Goal: Task Accomplishment & Management: Complete application form

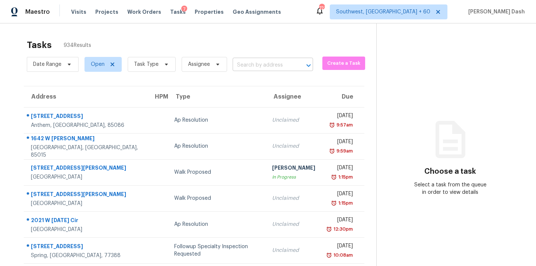
click at [246, 61] on input "text" at bounding box center [263, 66] width 60 height 12
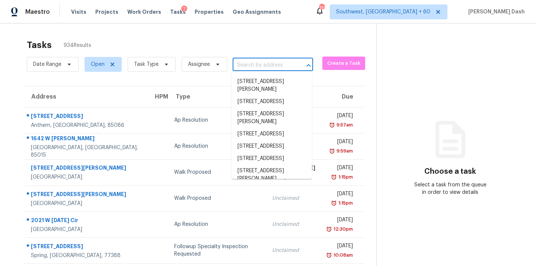
paste input "[STREET_ADDRESS]"
type input "[STREET_ADDRESS]"
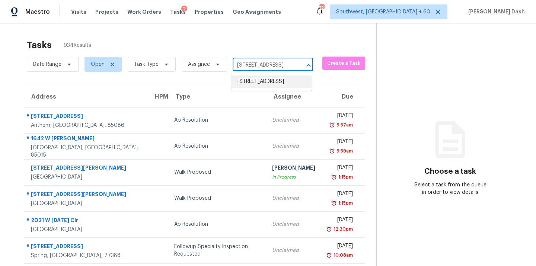
click at [250, 81] on li "[STREET_ADDRESS]" at bounding box center [272, 82] width 80 height 12
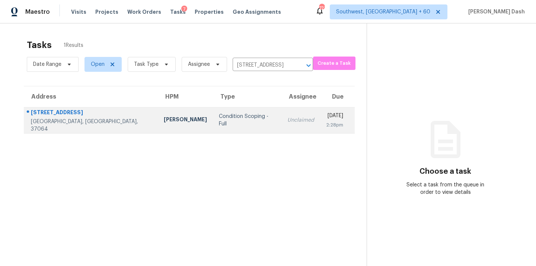
click at [213, 116] on td "Condition Scoping - Full" at bounding box center [247, 120] width 68 height 26
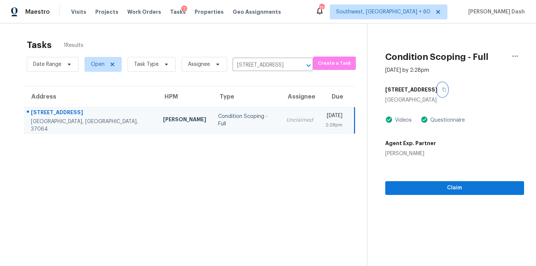
click at [437, 87] on button "button" at bounding box center [442, 89] width 10 height 13
click at [429, 172] on div "Claim" at bounding box center [454, 176] width 139 height 38
click at [429, 187] on span "Claim" at bounding box center [454, 187] width 127 height 9
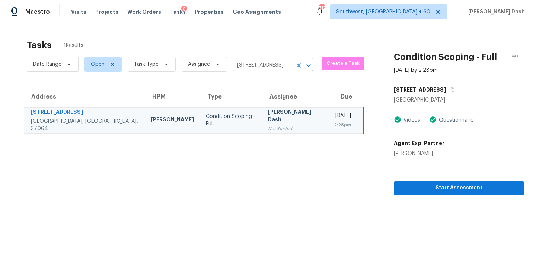
click at [296, 66] on icon "Clear" at bounding box center [298, 65] width 7 height 7
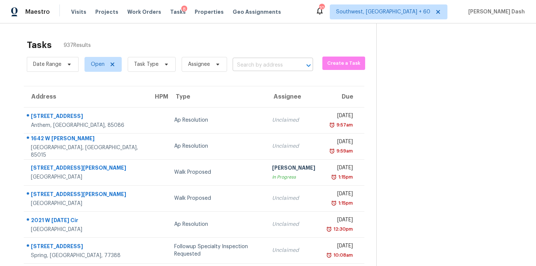
click at [254, 66] on input "text" at bounding box center [263, 66] width 60 height 12
paste input "305 Gannet Ct, Lincoln, CA 95648"
type input "305 Gannet Ct, Lincoln, CA 95648"
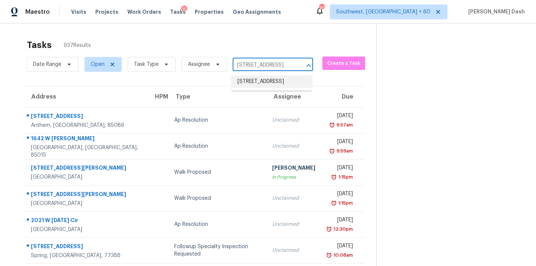
click at [254, 84] on li "305 Gannet Ct, Lincoln, CA 95648" at bounding box center [272, 82] width 80 height 12
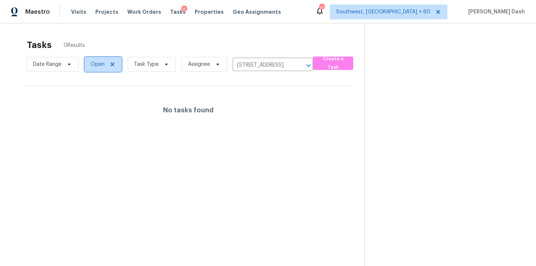
click at [109, 65] on icon at bounding box center [112, 64] width 6 height 6
click at [101, 63] on span "Status" at bounding box center [99, 64] width 16 height 7
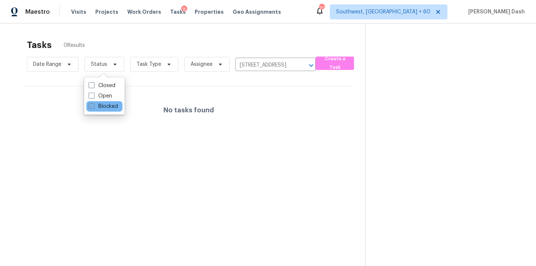
click at [105, 108] on label "Blocked" at bounding box center [103, 106] width 29 height 7
click at [93, 108] on input "Blocked" at bounding box center [91, 105] width 5 height 5
checkbox input "true"
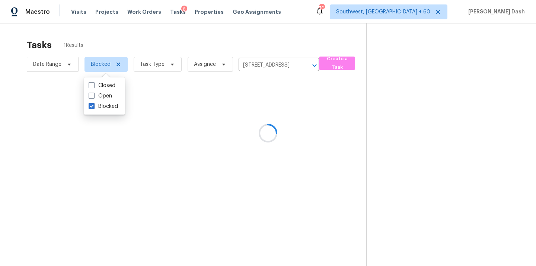
click at [149, 49] on div at bounding box center [268, 133] width 536 height 266
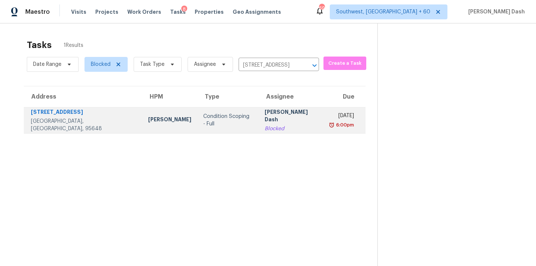
click at [197, 115] on td "Condition Scoping - Full" at bounding box center [227, 120] width 61 height 26
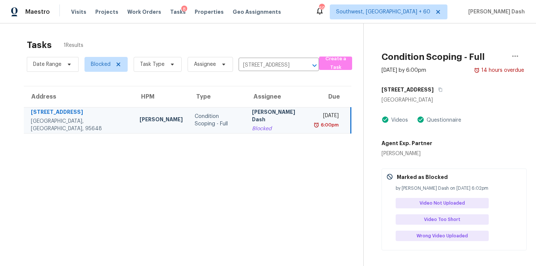
scroll to position [23, 0]
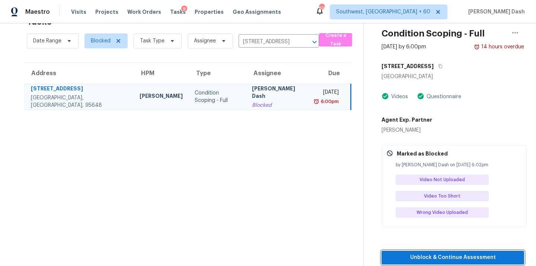
click at [454, 254] on span "Unblock & Continue Assessment" at bounding box center [452, 257] width 131 height 9
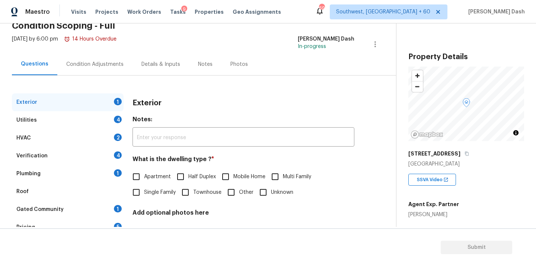
scroll to position [51, 0]
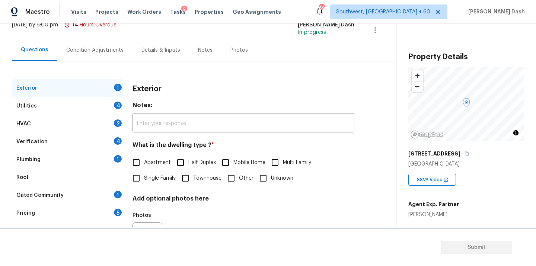
click at [150, 175] on span "Single Family" at bounding box center [160, 179] width 32 height 8
click at [144, 175] on input "Single Family" at bounding box center [136, 178] width 16 height 16
checkbox input "true"
click at [112, 108] on div "Utilities 4" at bounding box center [68, 106] width 112 height 18
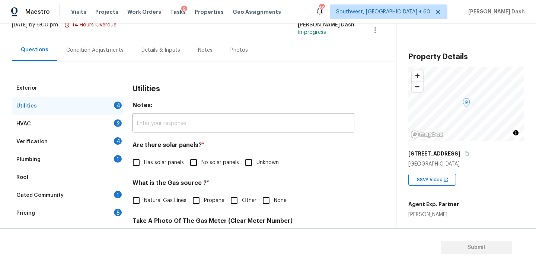
click at [196, 166] on input "No solar panels" at bounding box center [194, 163] width 16 height 16
checkbox input "true"
click at [151, 202] on span "Natural Gas Lines" at bounding box center [165, 202] width 42 height 8
click at [144, 202] on input "Natural Gas Lines" at bounding box center [136, 202] width 16 height 16
checkbox input "true"
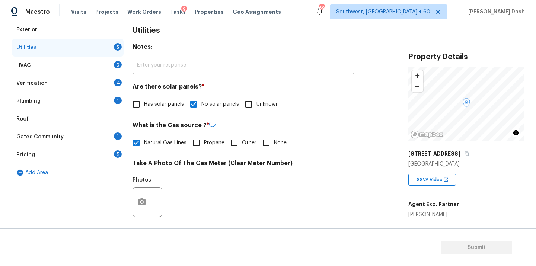
scroll to position [131, 0]
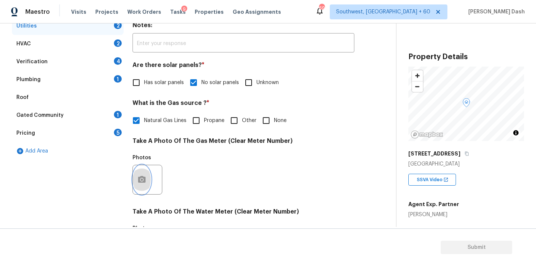
click at [144, 182] on icon "button" at bounding box center [141, 179] width 7 height 7
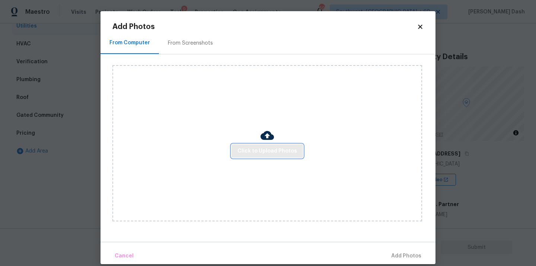
click at [264, 152] on span "Click to Upload Photos" at bounding box center [267, 151] width 60 height 9
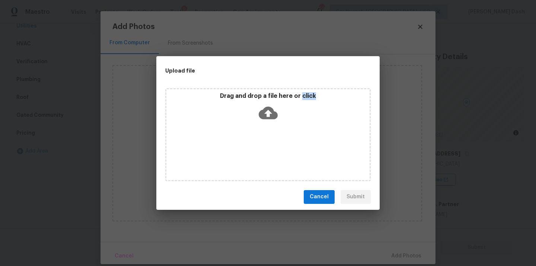
click at [264, 152] on div "Drag and drop a file here or click" at bounding box center [267, 134] width 205 height 93
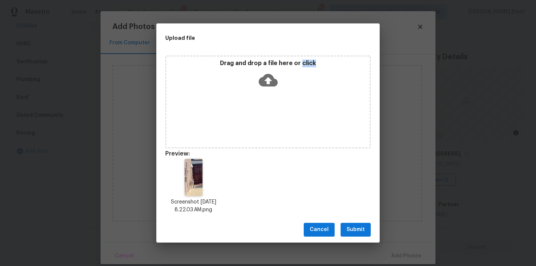
click at [359, 226] on span "Submit" at bounding box center [356, 229] width 18 height 9
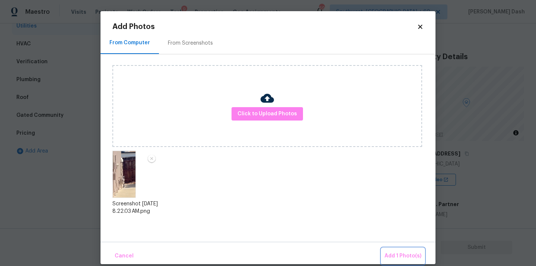
click at [387, 251] on button "Add 1 Photo(s)" at bounding box center [403, 256] width 43 height 16
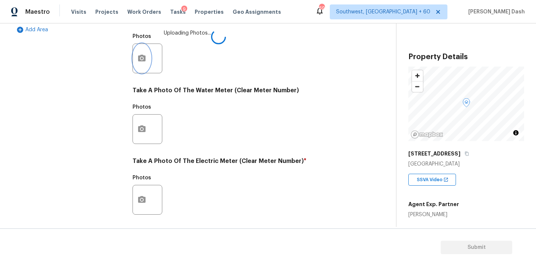
scroll to position [274, 0]
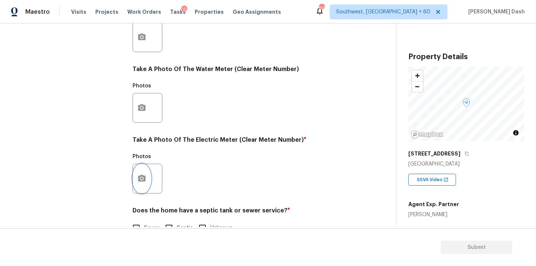
click at [143, 179] on icon "button" at bounding box center [141, 178] width 9 height 9
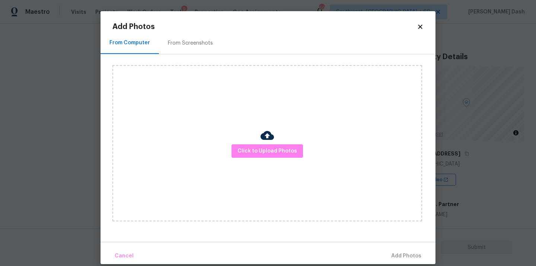
click at [272, 158] on div "Click to Upload Photos" at bounding box center [267, 143] width 310 height 156
click at [272, 150] on span "Click to Upload Photos" at bounding box center [267, 151] width 60 height 9
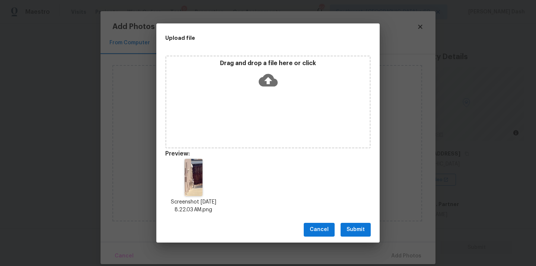
click at [364, 226] on span "Submit" at bounding box center [356, 229] width 18 height 9
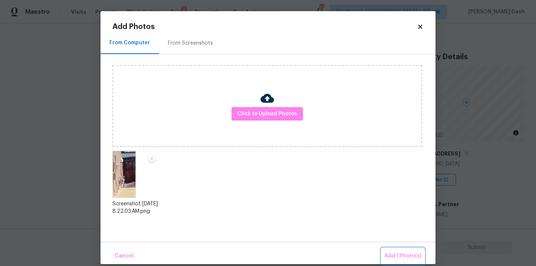
click at [400, 250] on button "Add 1 Photo(s)" at bounding box center [403, 256] width 43 height 16
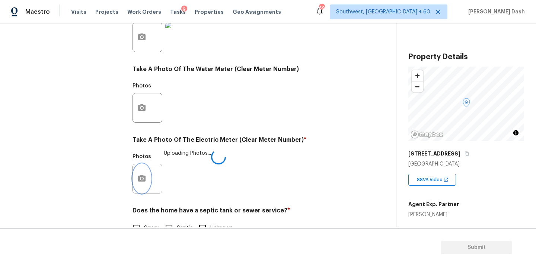
scroll to position [294, 0]
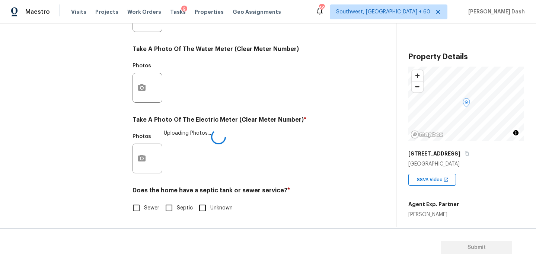
click at [138, 206] on input "Sewer" at bounding box center [136, 208] width 16 height 16
checkbox input "true"
click at [100, 123] on div "Exterior Utilities 1 HVAC 2 Verification 4 Plumbing 1 Roof Gated Community 1 Pr…" at bounding box center [68, 31] width 112 height 389
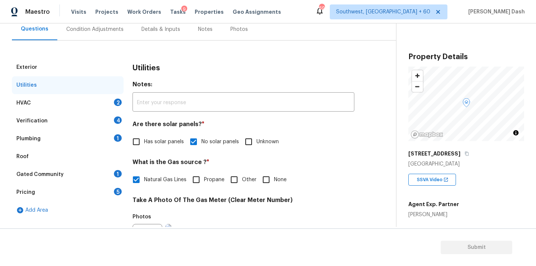
scroll to position [66, 0]
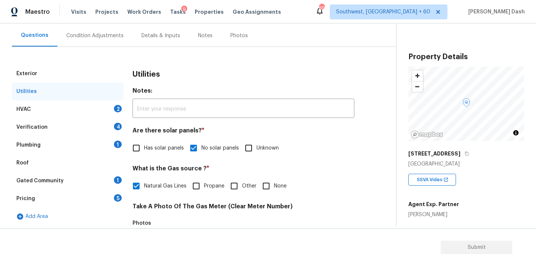
click at [104, 106] on div "HVAC 2" at bounding box center [68, 109] width 112 height 18
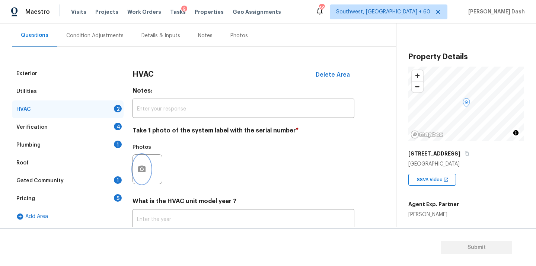
click at [147, 171] on button "button" at bounding box center [142, 169] width 18 height 29
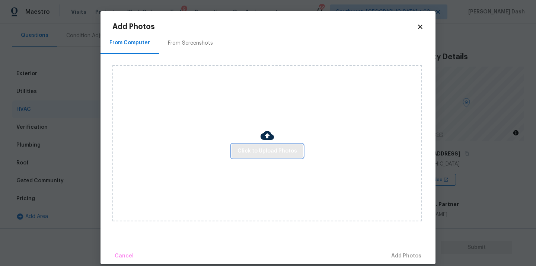
click at [245, 155] on span "Click to Upload Photos" at bounding box center [267, 151] width 60 height 9
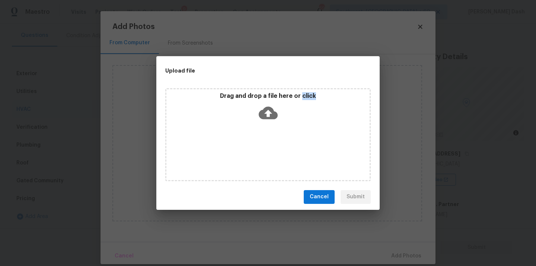
click at [245, 155] on div "Drag and drop a file here or click" at bounding box center [267, 134] width 205 height 93
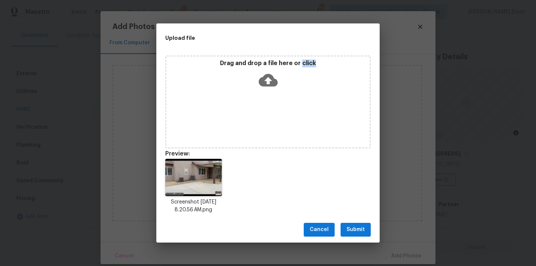
click at [360, 232] on span "Submit" at bounding box center [356, 229] width 18 height 9
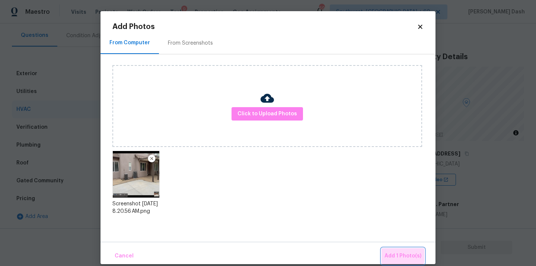
click at [395, 251] on button "Add 1 Photo(s)" at bounding box center [403, 256] width 43 height 16
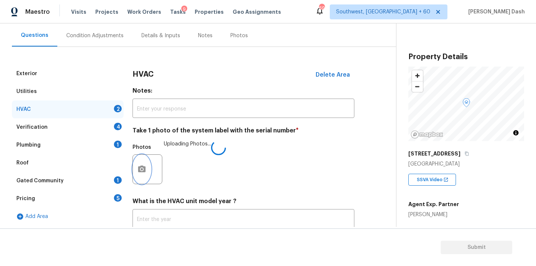
scroll to position [117, 0]
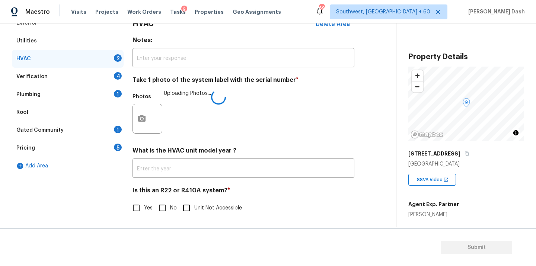
click at [141, 196] on h4 "Is this an R22 or R410A system? *" at bounding box center [244, 192] width 222 height 10
click at [133, 206] on input "Yes" at bounding box center [136, 208] width 16 height 16
checkbox input "true"
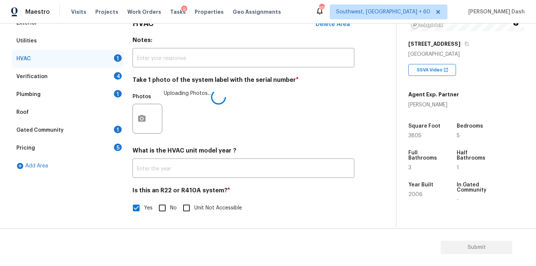
scroll to position [114, 0]
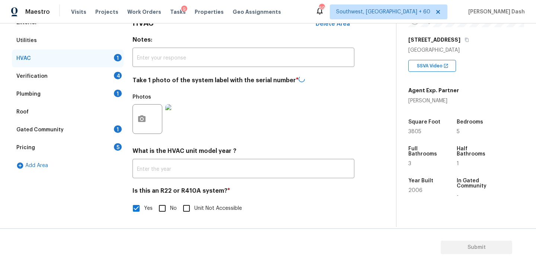
click at [93, 75] on div "Verification 4" at bounding box center [68, 76] width 112 height 18
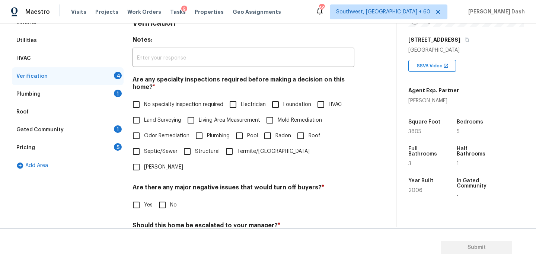
click at [149, 108] on span "No specialty inspection required" at bounding box center [183, 105] width 79 height 8
click at [144, 108] on input "No specialty inspection required" at bounding box center [136, 105] width 16 height 16
checkbox input "true"
click at [161, 197] on input "No" at bounding box center [162, 205] width 16 height 16
checkbox input "true"
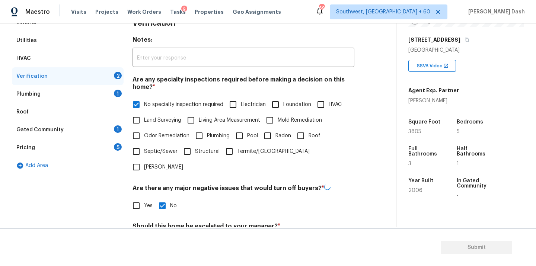
scroll to position [170, 0]
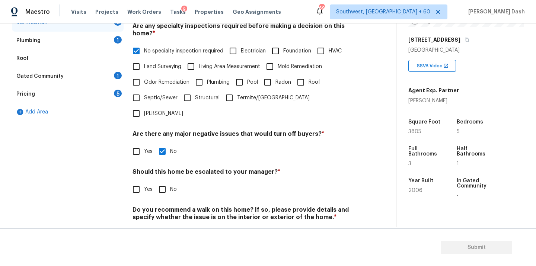
click at [159, 182] on input "No" at bounding box center [162, 190] width 16 height 16
checkbox input "true"
click at [160, 228] on input "No" at bounding box center [162, 236] width 16 height 16
checkbox input "true"
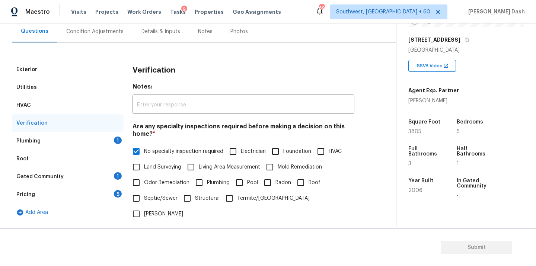
click at [106, 138] on div "Plumbing 1" at bounding box center [68, 141] width 112 height 18
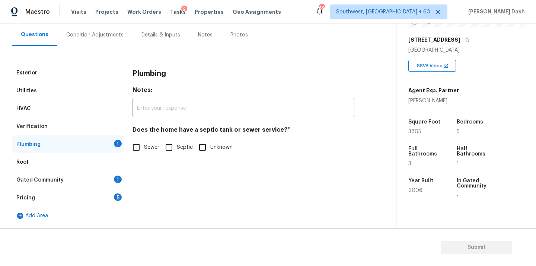
click at [145, 152] on label "Sewer" at bounding box center [143, 148] width 31 height 16
click at [144, 152] on input "Sewer" at bounding box center [136, 148] width 16 height 16
checkbox input "true"
click at [115, 184] on div "Gated Community 1" at bounding box center [68, 180] width 112 height 18
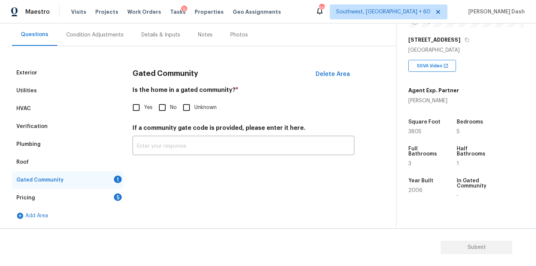
click at [162, 109] on input "No" at bounding box center [162, 108] width 16 height 16
checkbox input "true"
click at [118, 194] on div "5" at bounding box center [118, 197] width 8 height 7
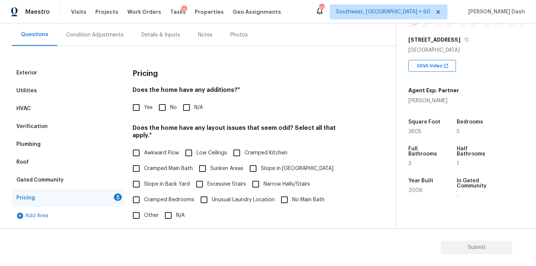
click at [162, 106] on input "No" at bounding box center [162, 108] width 16 height 16
checkbox input "true"
drag, startPoint x: 138, startPoint y: 208, endPoint x: 143, endPoint y: 205, distance: 6.0
click at [138, 208] on input "Other" at bounding box center [136, 216] width 16 height 16
checkbox input "true"
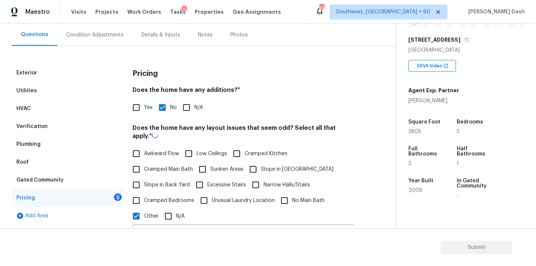
click at [147, 181] on span "Slope in Back Yard" at bounding box center [167, 185] width 46 height 8
click at [144, 181] on input "Slope in Back Yard" at bounding box center [136, 185] width 16 height 16
checkbox input "true"
click at [256, 161] on input "Slope in Front Yard" at bounding box center [253, 169] width 16 height 16
checkbox input "true"
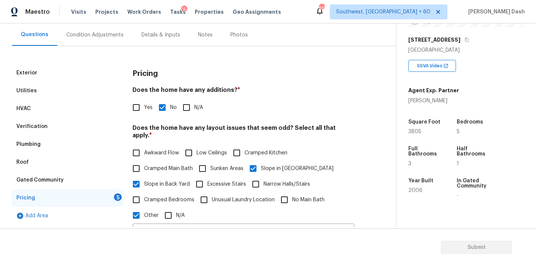
scroll to position [124, 0]
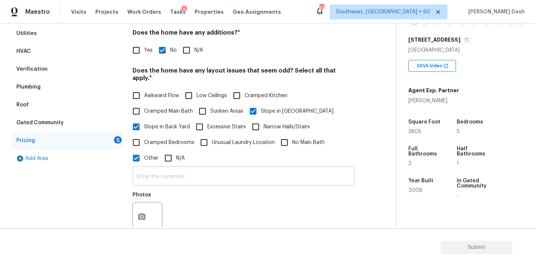
click at [162, 168] on input "text" at bounding box center [244, 176] width 222 height 17
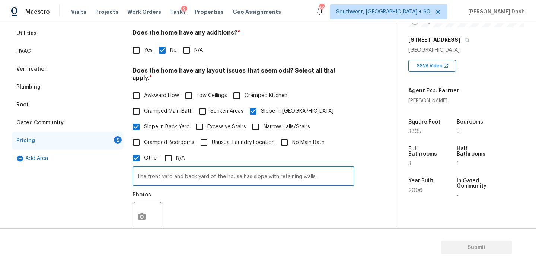
type input "The front yard and back yard of the house has slope with retaining walls."
click at [138, 209] on button "button" at bounding box center [142, 216] width 18 height 29
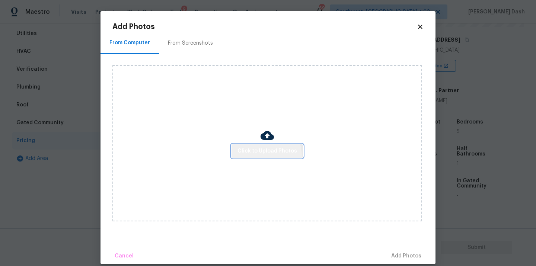
click at [255, 157] on button "Click to Upload Photos" at bounding box center [267, 151] width 71 height 14
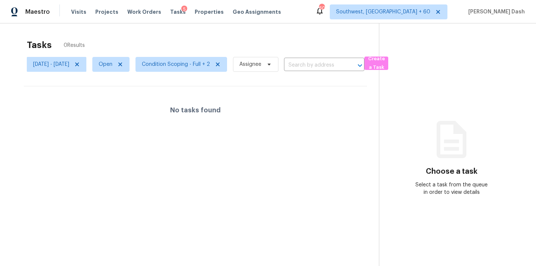
scroll to position [4, 0]
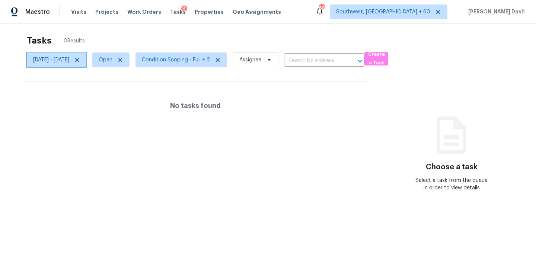
click at [69, 62] on span "Fri, Sep 26 - Mon, Sep 29" at bounding box center [51, 59] width 36 height 7
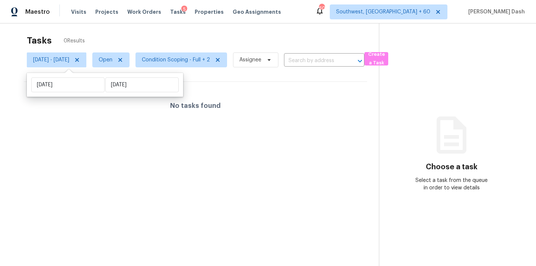
click at [118, 93] on div "Fri, Sep 26 Mon, Sep 29" at bounding box center [105, 85] width 156 height 24
click at [118, 90] on input "Mon, Sep 29" at bounding box center [141, 84] width 73 height 15
select select "8"
select select "2025"
select select "9"
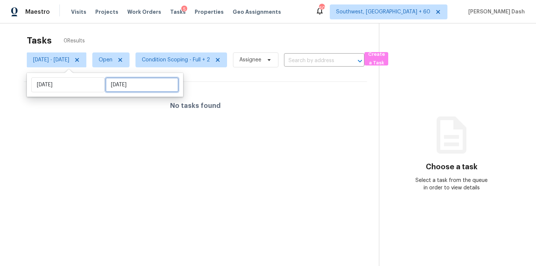
select select "2025"
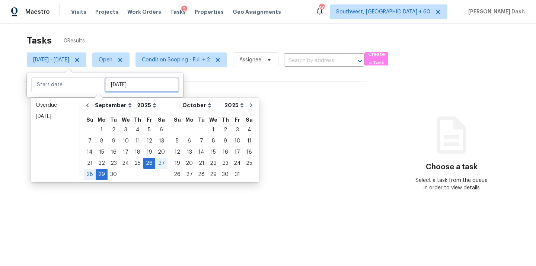
type input "Wed, Sep 24"
type input "Fri, Sep 26"
click at [112, 175] on div "30" at bounding box center [114, 174] width 12 height 10
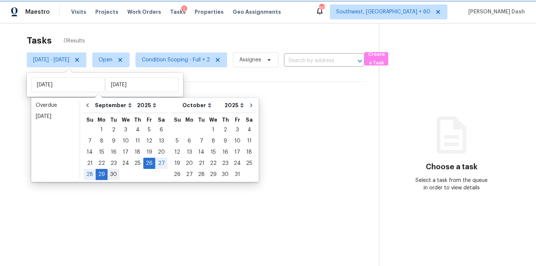
type input "Tue, Sep 30"
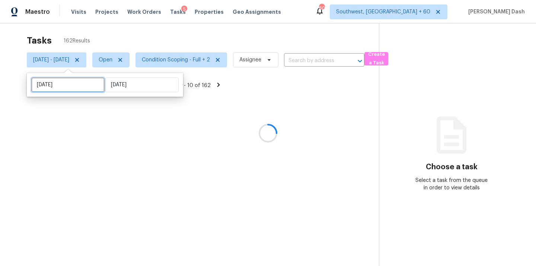
click at [80, 86] on input "Fri, Sep 26" at bounding box center [67, 84] width 73 height 15
select select "8"
select select "2025"
select select "9"
select select "2025"
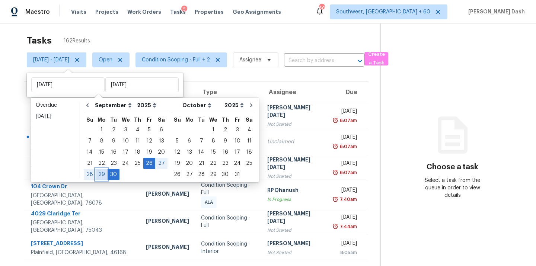
click at [99, 174] on div "29" at bounding box center [102, 174] width 12 height 10
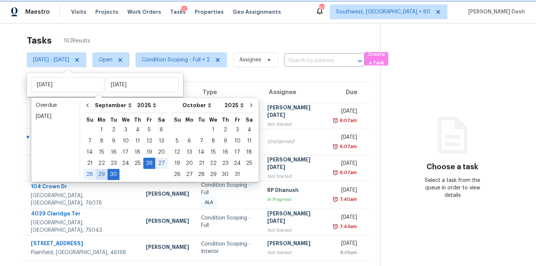
type input "Mon, Sep 29"
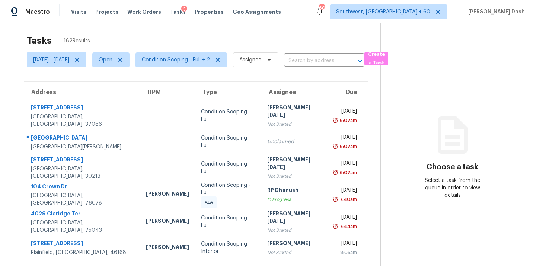
click at [140, 35] on div "Tasks 162 Results" at bounding box center [204, 40] width 354 height 19
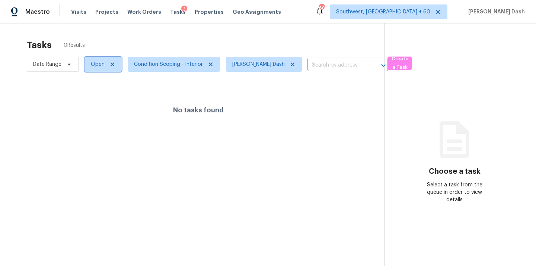
click at [94, 65] on span "Open" at bounding box center [98, 64] width 14 height 7
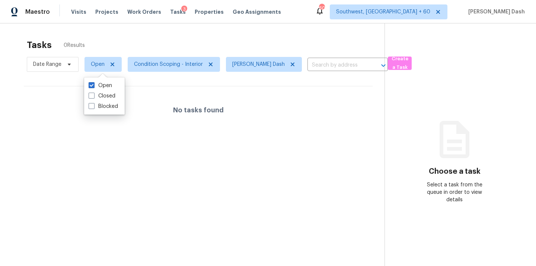
click at [124, 38] on div "Tasks 0 Results" at bounding box center [206, 44] width 358 height 19
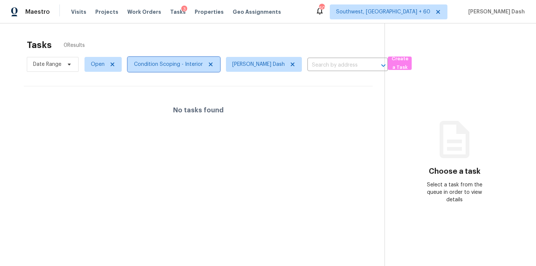
click at [162, 65] on span "Condition Scoping - Interior" at bounding box center [168, 64] width 69 height 7
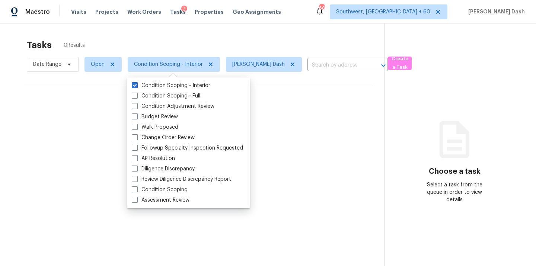
click at [155, 47] on div "Tasks 0 Results" at bounding box center [206, 44] width 358 height 19
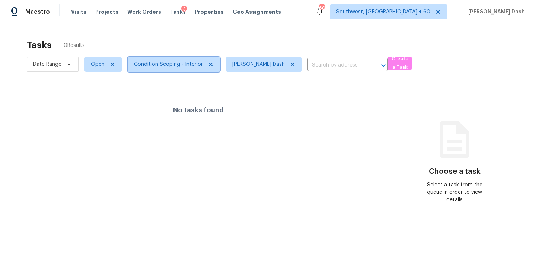
click at [163, 66] on span "Condition Scoping - Interior" at bounding box center [168, 64] width 69 height 7
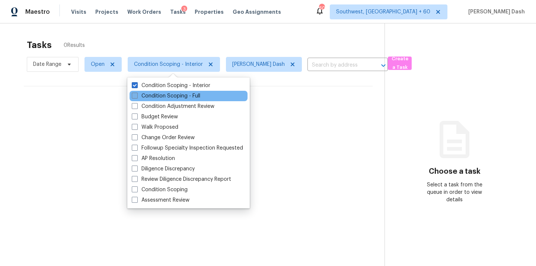
click at [161, 96] on label "Condition Scoping - Full" at bounding box center [166, 95] width 68 height 7
click at [137, 96] on input "Condition Scoping - Full" at bounding box center [134, 94] width 5 height 5
checkbox input "true"
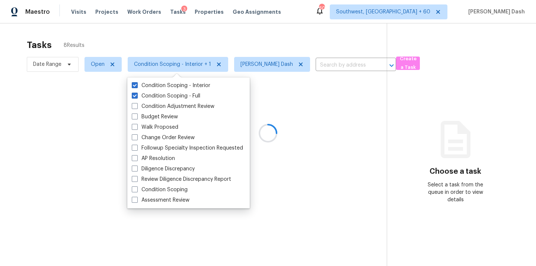
click at [171, 34] on div at bounding box center [268, 133] width 536 height 266
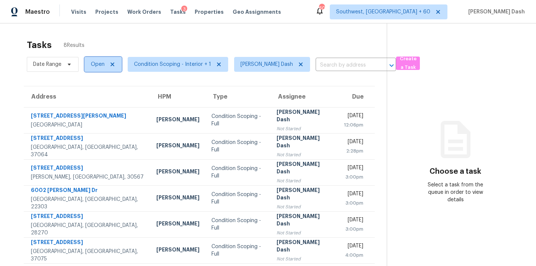
click at [100, 62] on span "Open" at bounding box center [98, 64] width 14 height 7
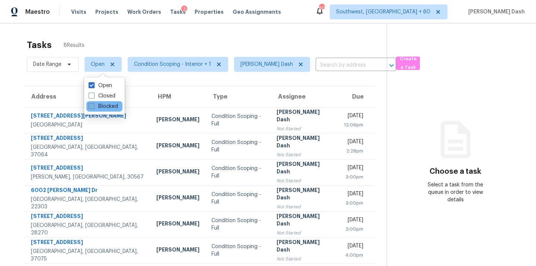
click at [101, 105] on label "Blocked" at bounding box center [103, 106] width 29 height 7
click at [93, 105] on input "Blocked" at bounding box center [91, 105] width 5 height 5
checkbox input "true"
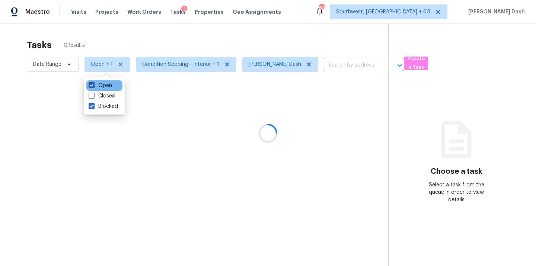
click at [103, 82] on label "Open" at bounding box center [100, 85] width 23 height 7
click at [93, 82] on input "Open" at bounding box center [91, 84] width 5 height 5
checkbox input "false"
click at [144, 36] on div at bounding box center [268, 133] width 536 height 266
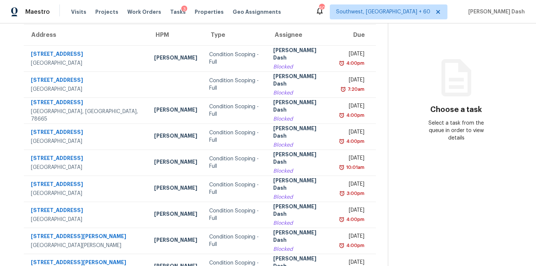
scroll to position [62, 0]
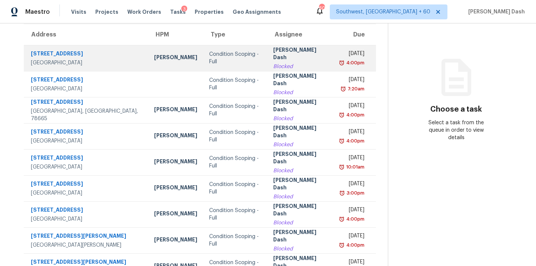
click at [203, 64] on td "Condition Scoping - Full" at bounding box center [235, 58] width 64 height 26
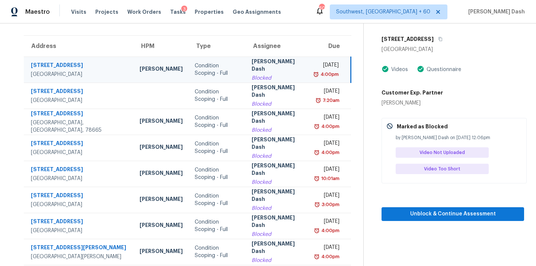
scroll to position [49, 0]
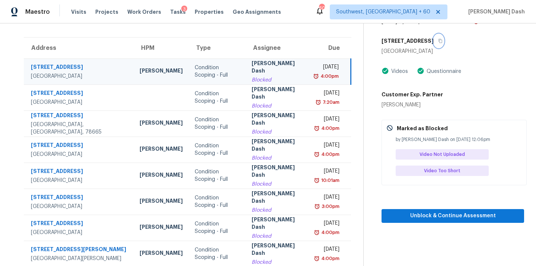
click at [443, 41] on icon "button" at bounding box center [440, 41] width 4 height 4
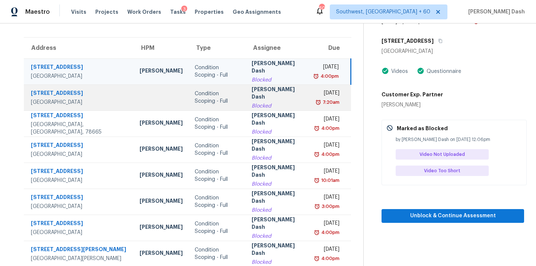
click at [195, 100] on div "Condition Scoping - Full" at bounding box center [217, 97] width 45 height 15
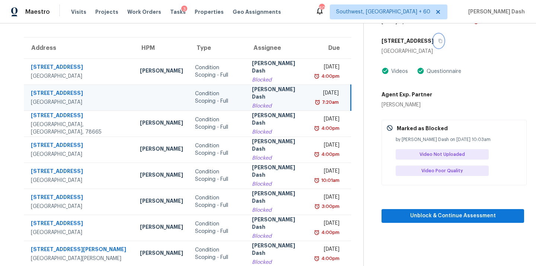
click at [438, 42] on icon "button" at bounding box center [440, 41] width 4 height 4
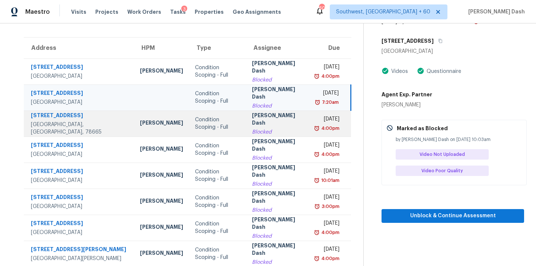
click at [208, 120] on div "Condition Scoping - Full" at bounding box center [217, 123] width 45 height 15
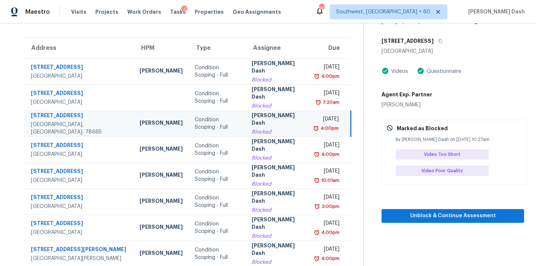
scroll to position [17, 0]
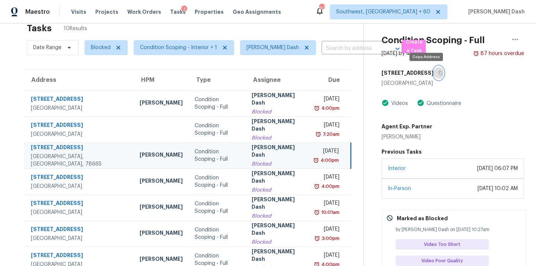
click at [438, 74] on icon "button" at bounding box center [440, 73] width 4 height 4
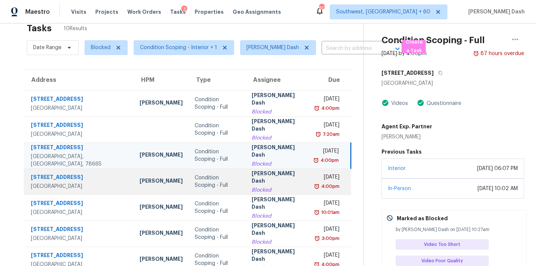
click at [223, 179] on td "Condition Scoping - Full" at bounding box center [217, 182] width 57 height 26
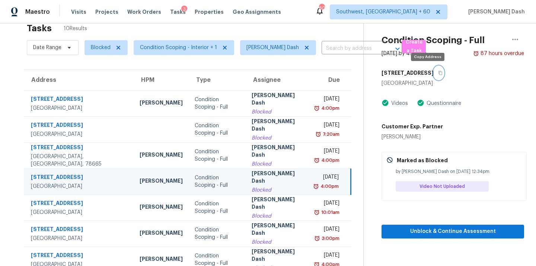
click at [438, 73] on icon "button" at bounding box center [440, 73] width 4 height 4
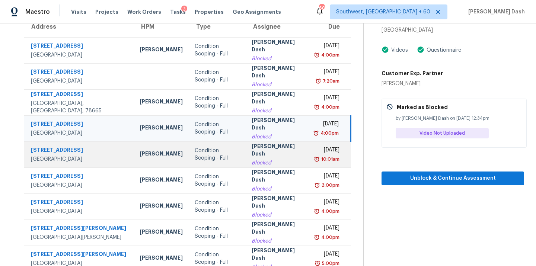
click at [218, 157] on div "Condition Scoping - Full" at bounding box center [217, 154] width 45 height 15
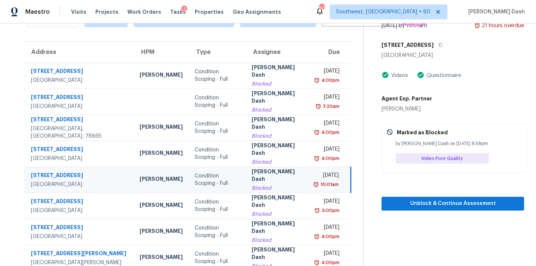
scroll to position [20, 0]
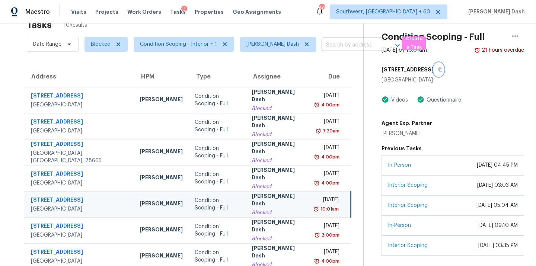
click at [434, 69] on button "button" at bounding box center [439, 69] width 10 height 13
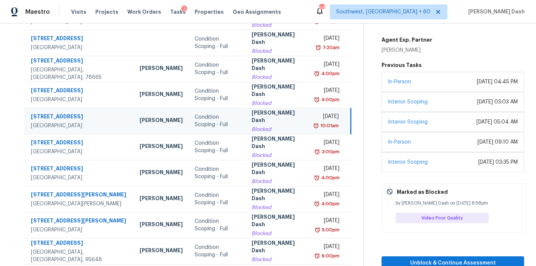
scroll to position [108, 0]
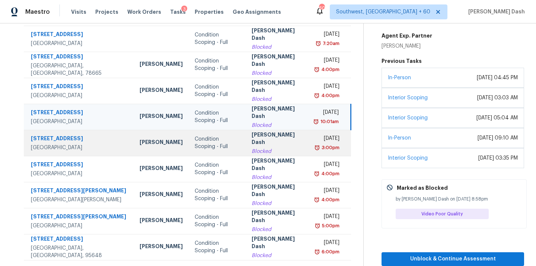
click at [252, 142] on div "[PERSON_NAME] Dash" at bounding box center [278, 139] width 52 height 17
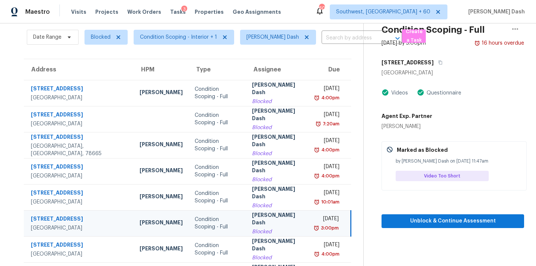
scroll to position [13, 0]
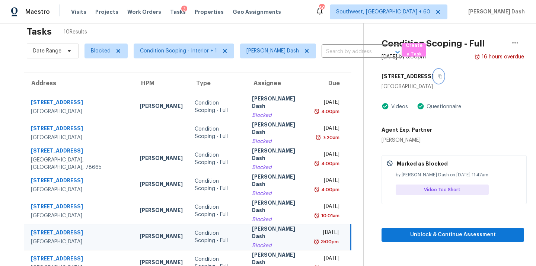
click at [434, 74] on button "button" at bounding box center [439, 76] width 10 height 13
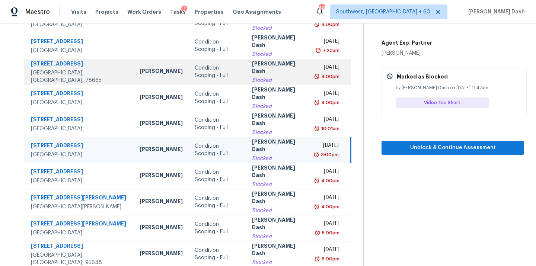
scroll to position [108, 0]
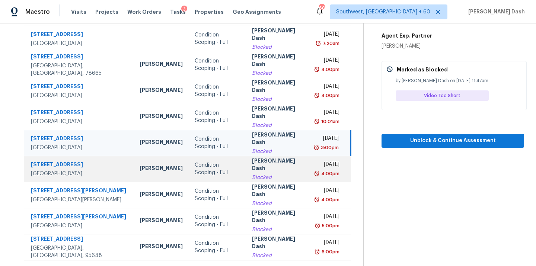
click at [254, 162] on div "[PERSON_NAME] Dash" at bounding box center [278, 165] width 52 height 17
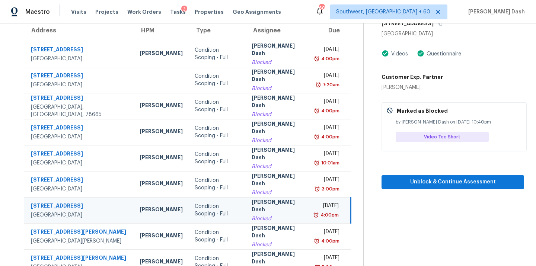
scroll to position [0, 0]
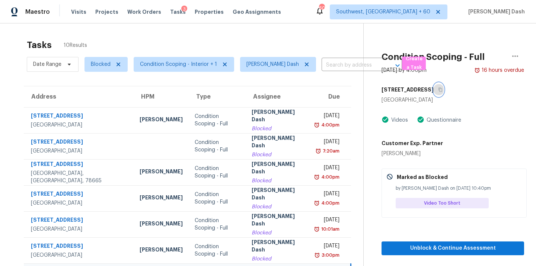
click at [438, 89] on icon "button" at bounding box center [440, 89] width 4 height 4
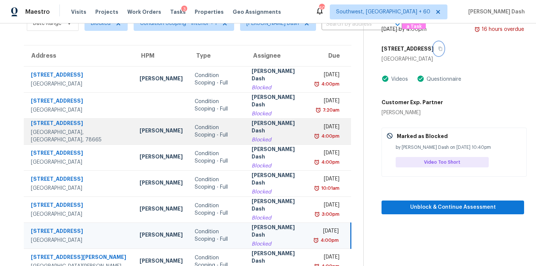
scroll to position [87, 0]
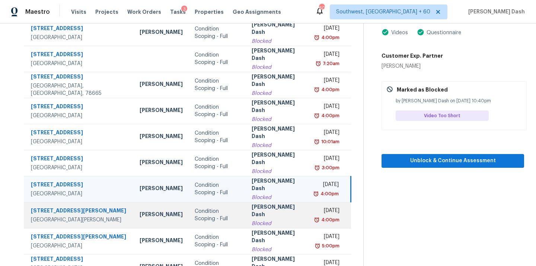
click at [224, 212] on td "Condition Scoping - Full" at bounding box center [217, 215] width 57 height 26
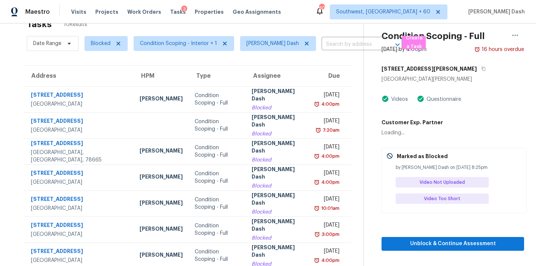
scroll to position [12, 0]
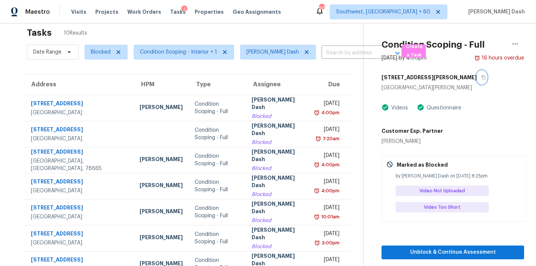
click at [481, 79] on icon "button" at bounding box center [483, 77] width 4 height 4
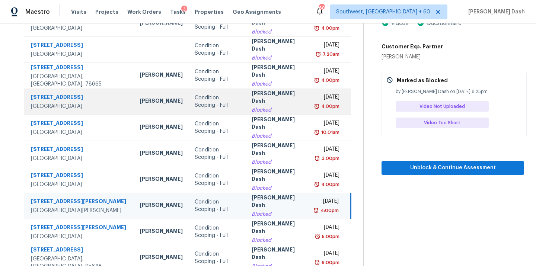
scroll to position [108, 0]
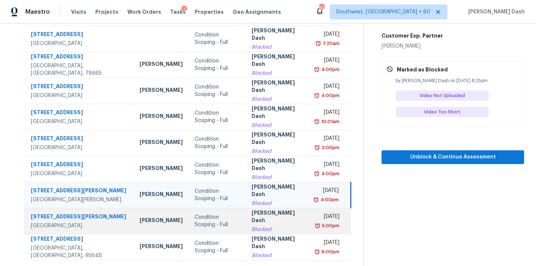
click at [283, 218] on td "Soumya Ranjan Dash Blocked" at bounding box center [278, 221] width 64 height 26
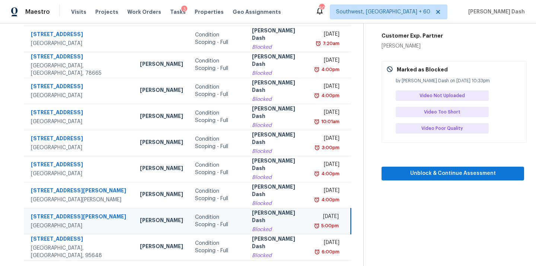
scroll to position [36, 0]
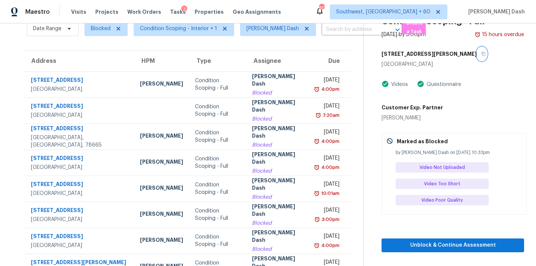
click at [481, 52] on icon "button" at bounding box center [483, 54] width 4 height 4
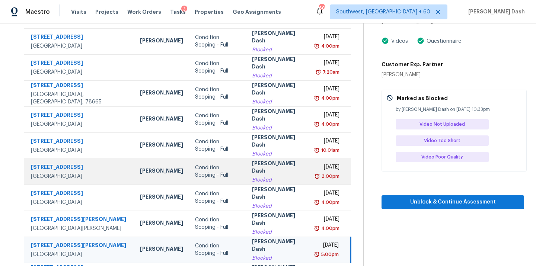
scroll to position [108, 0]
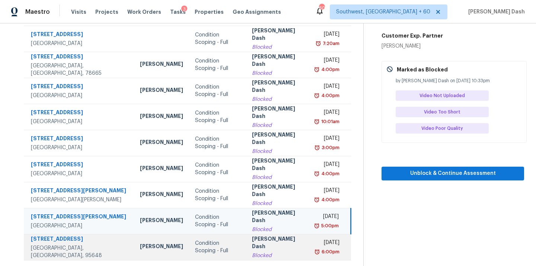
click at [275, 252] on div "Blocked" at bounding box center [278, 255] width 52 height 7
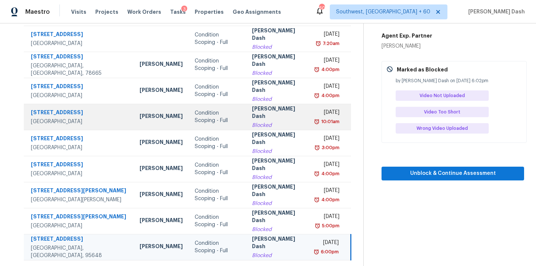
scroll to position [0, 0]
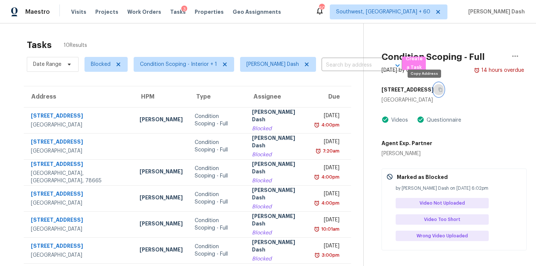
click at [438, 90] on icon "button" at bounding box center [440, 89] width 4 height 4
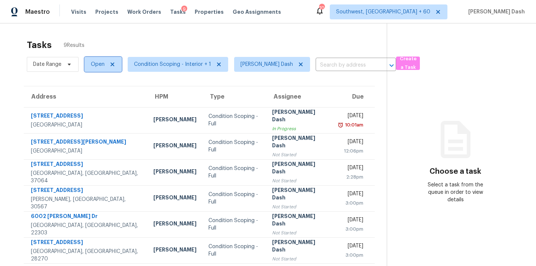
click at [98, 63] on span "Open" at bounding box center [98, 64] width 14 height 7
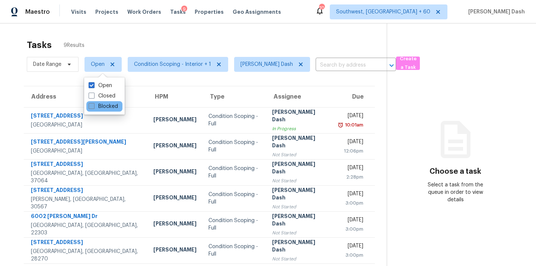
click at [99, 105] on label "Blocked" at bounding box center [103, 106] width 29 height 7
click at [93, 105] on input "Blocked" at bounding box center [91, 105] width 5 height 5
checkbox input "true"
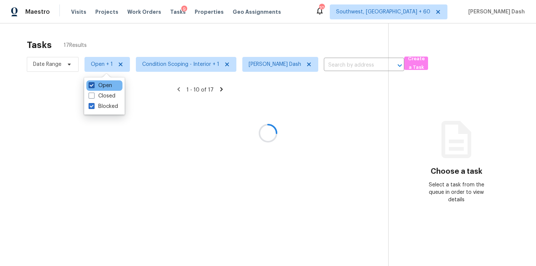
click at [103, 86] on label "Open" at bounding box center [100, 85] width 23 height 7
click at [93, 86] on input "Open" at bounding box center [91, 84] width 5 height 5
checkbox input "false"
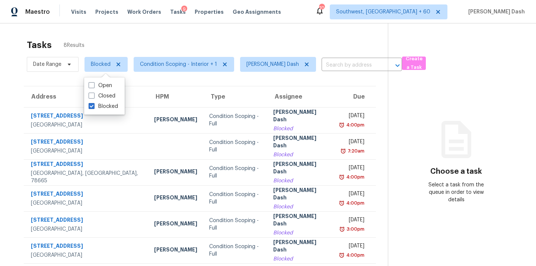
click at [191, 39] on div "Tasks 8 Results" at bounding box center [207, 44] width 361 height 19
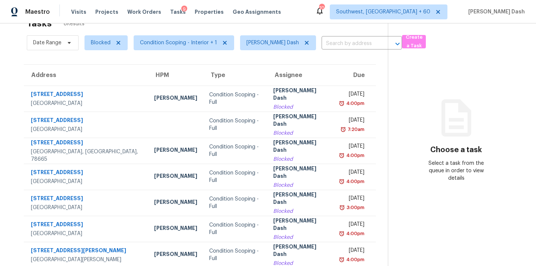
scroll to position [24, 0]
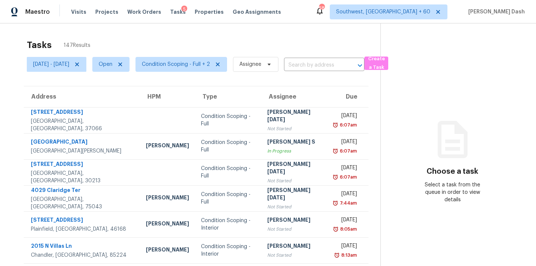
scroll to position [4, 0]
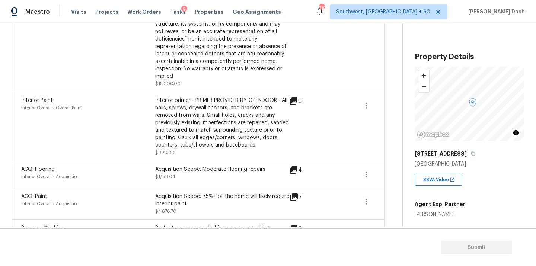
scroll to position [363, 0]
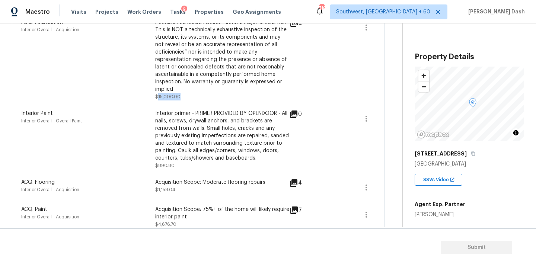
drag, startPoint x: 157, startPoint y: 97, endPoint x: 191, endPoint y: 97, distance: 33.9
click at [191, 97] on div "Possible foundation issues - Level 3 Major: Disclaimer: This is NOT a technical…" at bounding box center [222, 60] width 134 height 82
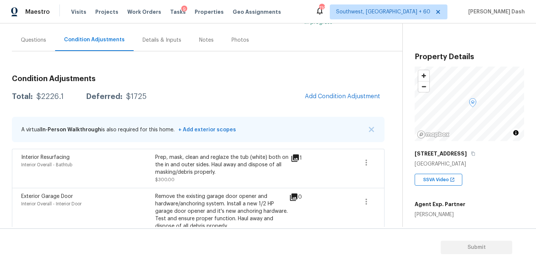
scroll to position [55, 0]
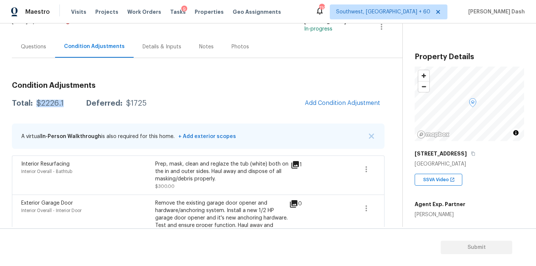
drag, startPoint x: 35, startPoint y: 104, endPoint x: 65, endPoint y: 105, distance: 29.8
click at [65, 105] on div "Total: $2226.1 Deferred: $1725" at bounding box center [79, 103] width 135 height 7
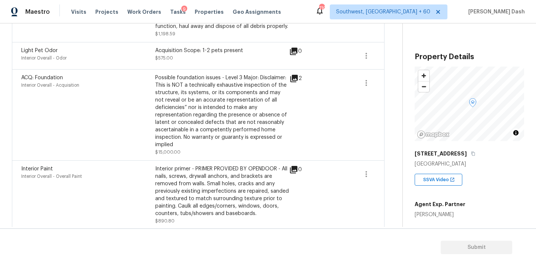
scroll to position [305, 0]
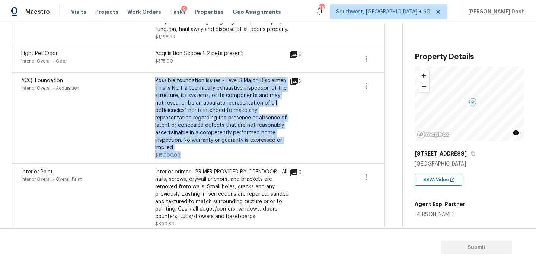
drag, startPoint x: 153, startPoint y: 154, endPoint x: 188, endPoint y: 154, distance: 35.7
click at [188, 154] on div "ACQ: Foundation Interior Overall - Acquisition Possible foundation issues - Lev…" at bounding box center [155, 118] width 268 height 82
click at [188, 154] on div "Possible foundation issues - Level 3 Major: Disclaimer: This is NOT a technical…" at bounding box center [222, 118] width 134 height 82
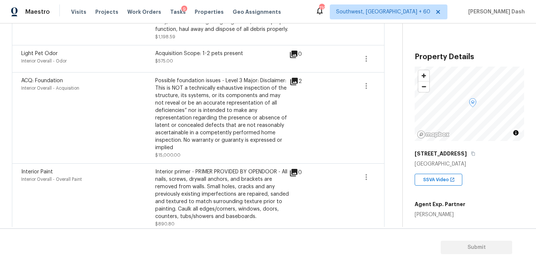
scroll to position [47, 0]
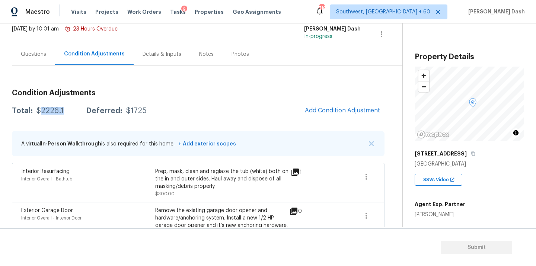
drag, startPoint x: 38, startPoint y: 111, endPoint x: 62, endPoint y: 111, distance: 23.8
click at [62, 111] on div "Total: $2226.1 Deferred: $1725" at bounding box center [79, 110] width 135 height 7
click at [63, 111] on div "Total: $2226.1 Deferred: $1725" at bounding box center [79, 110] width 135 height 7
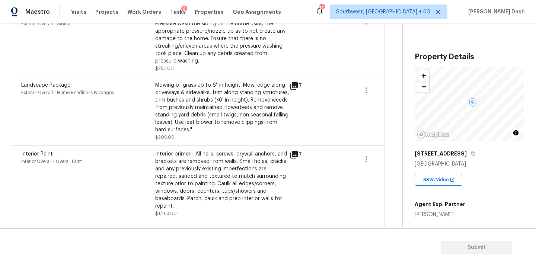
scroll to position [597, 0]
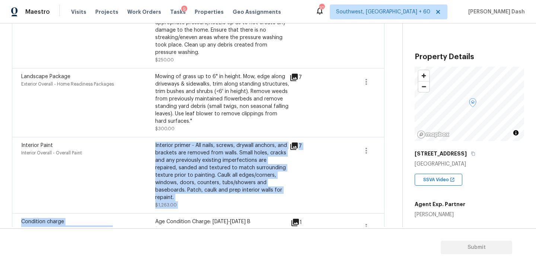
drag, startPoint x: 134, startPoint y: 152, endPoint x: 133, endPoint y: 160, distance: 8.3
click at [134, 219] on div "Interior Resurfacing Interior Overall - Bathtub Prep, mask, clean and reglaze t…" at bounding box center [198, 99] width 373 height 971
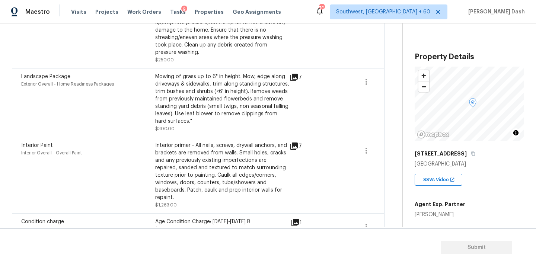
click at [132, 134] on div "Landscape Package Exterior Overall - Home Readiness Packages Mowing of grass up…" at bounding box center [198, 102] width 373 height 69
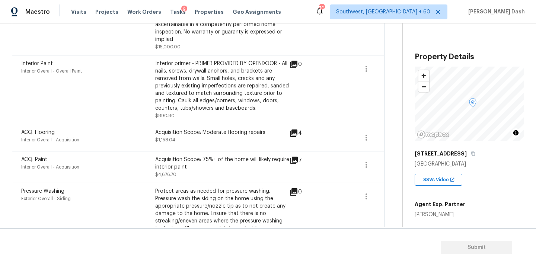
scroll to position [311, 0]
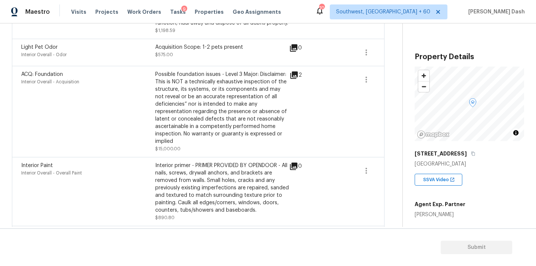
drag, startPoint x: 161, startPoint y: 149, endPoint x: 187, endPoint y: 149, distance: 26.1
click at [187, 149] on div "Possible foundation issues - Level 3 Major: Disclaimer: This is NOT a technical…" at bounding box center [222, 112] width 134 height 82
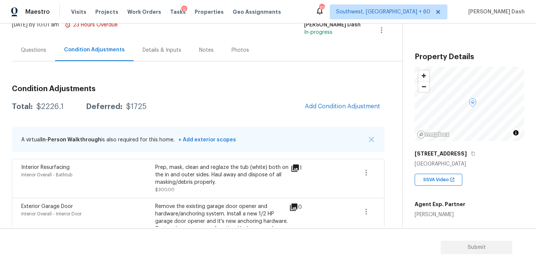
scroll to position [37, 0]
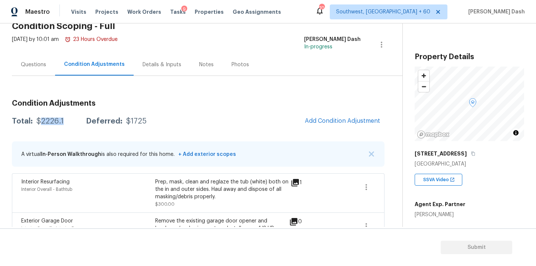
drag, startPoint x: 40, startPoint y: 119, endPoint x: 63, endPoint y: 120, distance: 23.5
click at [63, 120] on div "Total: $2226.1 Deferred: $1725" at bounding box center [79, 121] width 135 height 7
click at [41, 122] on div "$2226.1" at bounding box center [49, 121] width 27 height 7
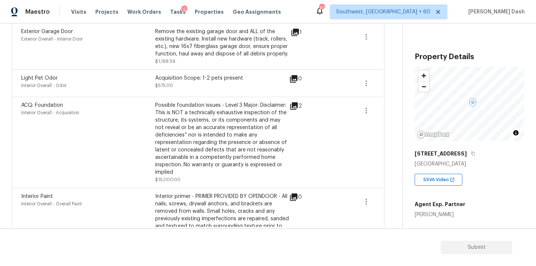
scroll to position [282, 0]
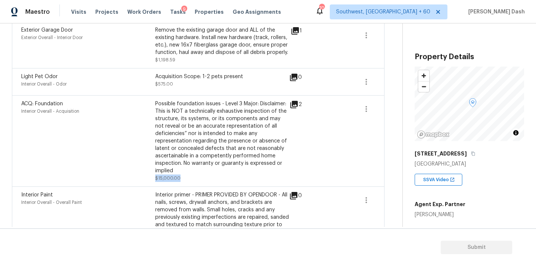
drag, startPoint x: 156, startPoint y: 180, endPoint x: 188, endPoint y: 180, distance: 32.8
click at [188, 180] on div "Possible foundation issues - Level 3 Major: Disclaimer: This is NOT a technical…" at bounding box center [222, 141] width 134 height 82
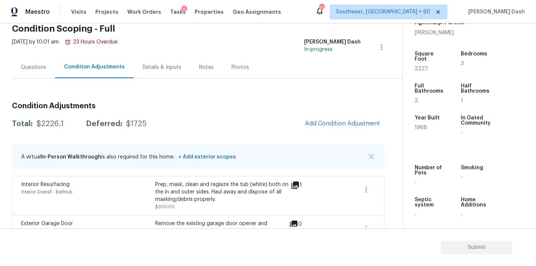
scroll to position [0, 0]
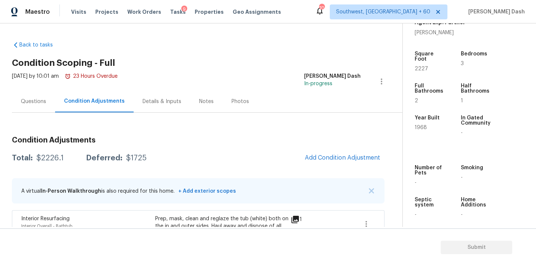
click at [37, 98] on div "Questions" at bounding box center [33, 101] width 25 height 7
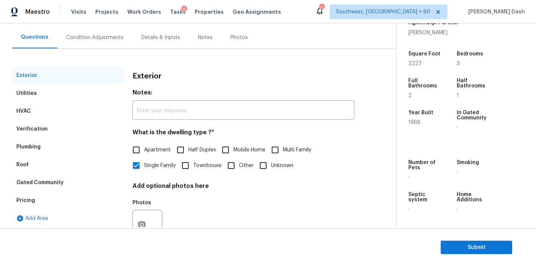
scroll to position [92, 0]
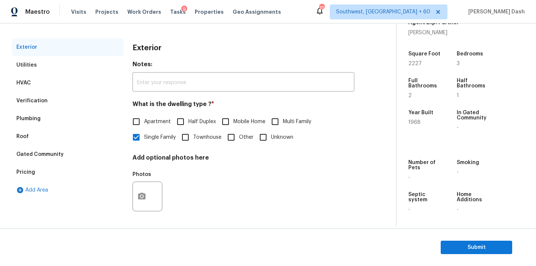
click at [42, 174] on div "Pricing" at bounding box center [68, 172] width 112 height 18
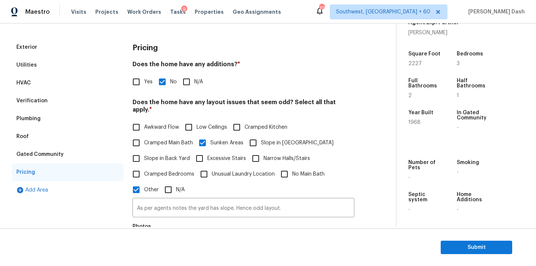
scroll to position [120, 0]
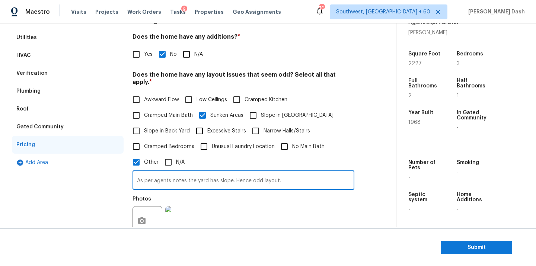
click at [175, 175] on input "As per agents notes the yard has slope. Hence odd layout." at bounding box center [244, 180] width 222 height 17
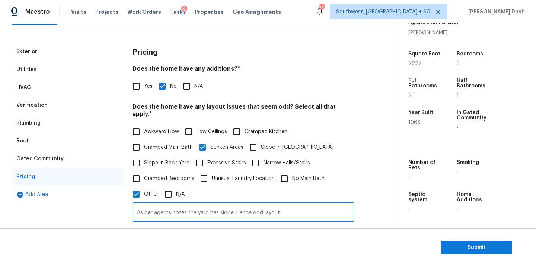
click at [53, 107] on div "Verification" at bounding box center [68, 105] width 112 height 18
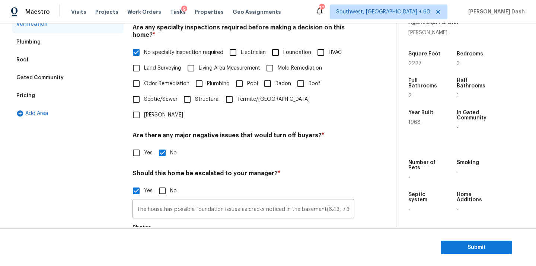
scroll to position [199, 0]
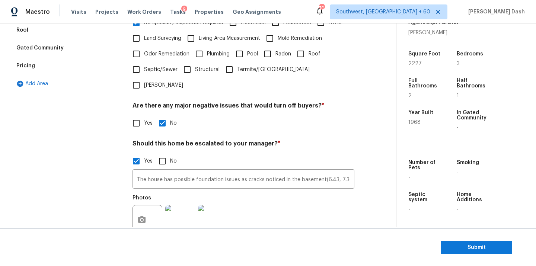
click at [190, 171] on input "The house has possible foundation issues as cracks noticed in the basement(6.43…" at bounding box center [244, 179] width 222 height 17
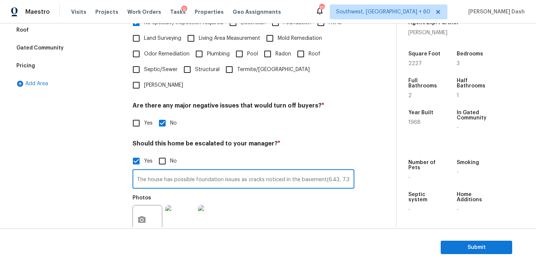
click at [190, 171] on input "The house has possible foundation issues as cracks noticed in the basement(6.43…" at bounding box center [244, 179] width 222 height 17
click at [450, 246] on span "Submit" at bounding box center [477, 247] width 60 height 9
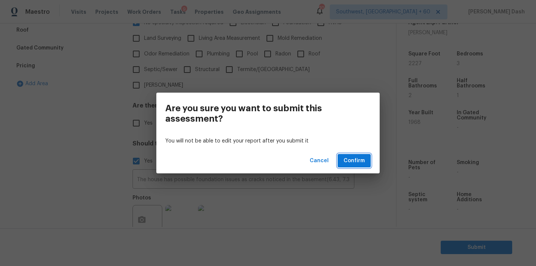
click at [346, 159] on span "Confirm" at bounding box center [354, 160] width 21 height 9
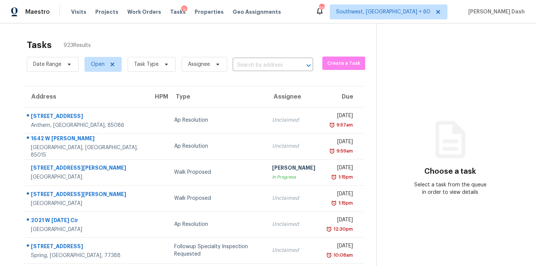
click at [262, 74] on div "Date Range Open Task Type Assignee ​" at bounding box center [170, 64] width 286 height 19
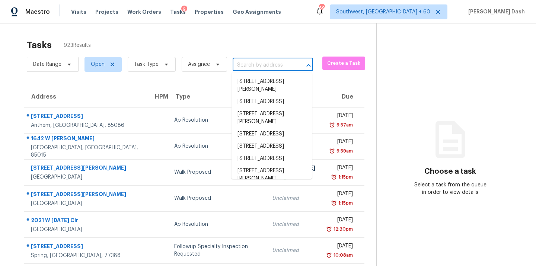
click at [262, 69] on input "text" at bounding box center [263, 66] width 60 height 12
paste input "6002 Rixey Dr, Alexandria, VA 22303"
type input "6002 Rixey Dr, Alexandria, VA 22303"
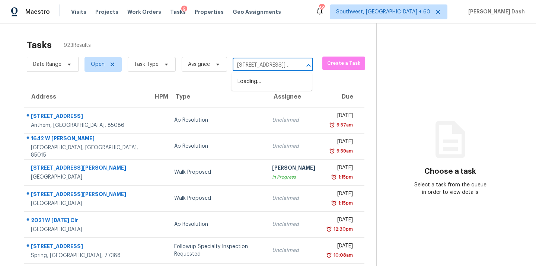
scroll to position [0, 34]
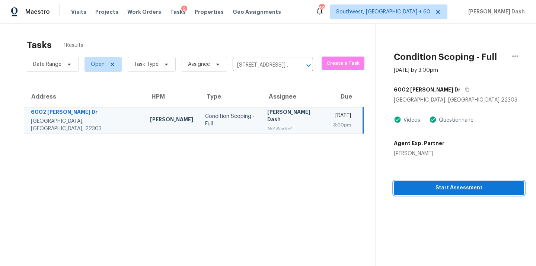
click at [458, 188] on span "Start Assessment" at bounding box center [459, 187] width 118 height 9
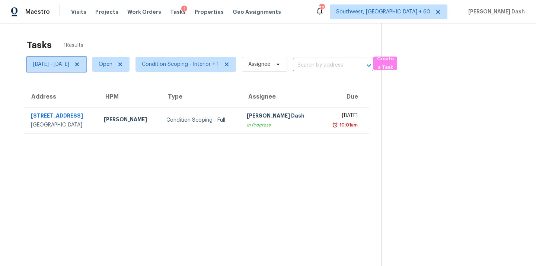
click at [69, 66] on span "[DATE] - [DATE]" at bounding box center [51, 64] width 36 height 7
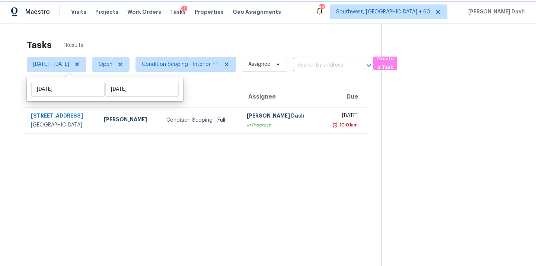
click at [79, 65] on icon at bounding box center [77, 65] width 4 height 4
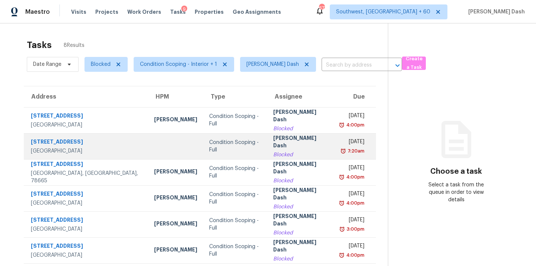
scroll to position [55, 0]
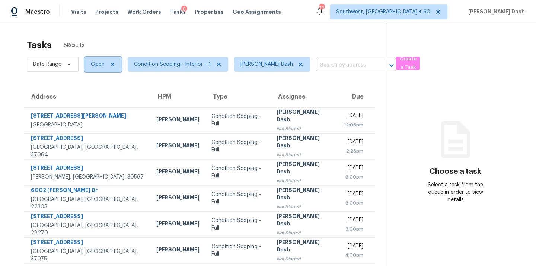
click at [105, 63] on span "Open" at bounding box center [102, 64] width 37 height 15
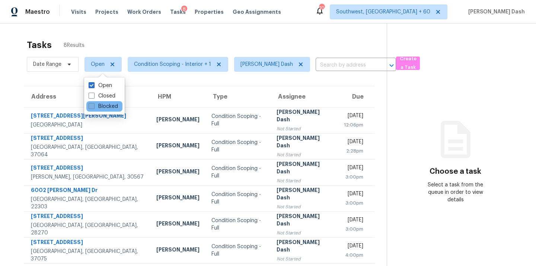
click at [100, 108] on label "Blocked" at bounding box center [103, 106] width 29 height 7
click at [93, 108] on input "Blocked" at bounding box center [91, 105] width 5 height 5
checkbox input "true"
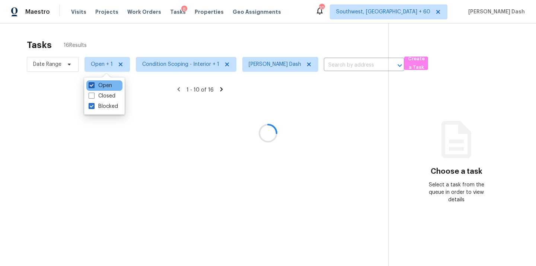
click at [105, 85] on label "Open" at bounding box center [100, 85] width 23 height 7
click at [93, 85] on input "Open" at bounding box center [91, 84] width 5 height 5
checkbox input "false"
click at [122, 46] on div at bounding box center [268, 133] width 536 height 266
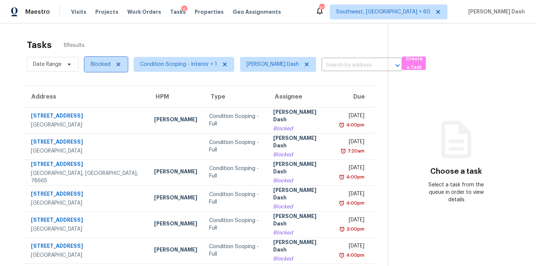
drag, startPoint x: 106, startPoint y: 62, endPoint x: 106, endPoint y: 74, distance: 12.3
click at [106, 62] on span "Blocked" at bounding box center [101, 64] width 20 height 7
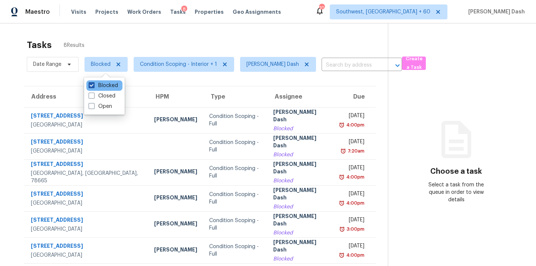
click at [105, 83] on label "Blocked" at bounding box center [103, 85] width 29 height 7
click at [93, 83] on input "Blocked" at bounding box center [91, 84] width 5 height 5
checkbox input "false"
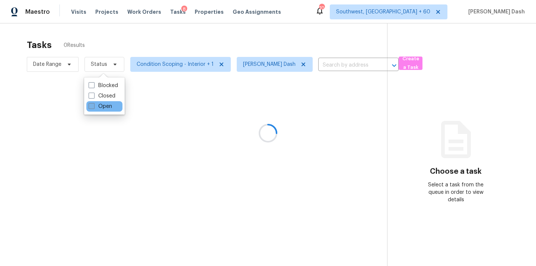
click at [103, 105] on label "Open" at bounding box center [100, 106] width 23 height 7
click at [93, 105] on input "Open" at bounding box center [91, 105] width 5 height 5
checkbox input "true"
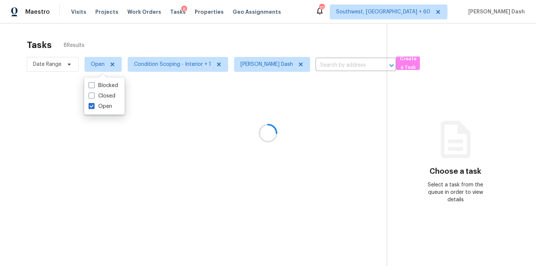
click at [119, 48] on div at bounding box center [268, 133] width 536 height 266
